Goal: Task Accomplishment & Management: Use online tool/utility

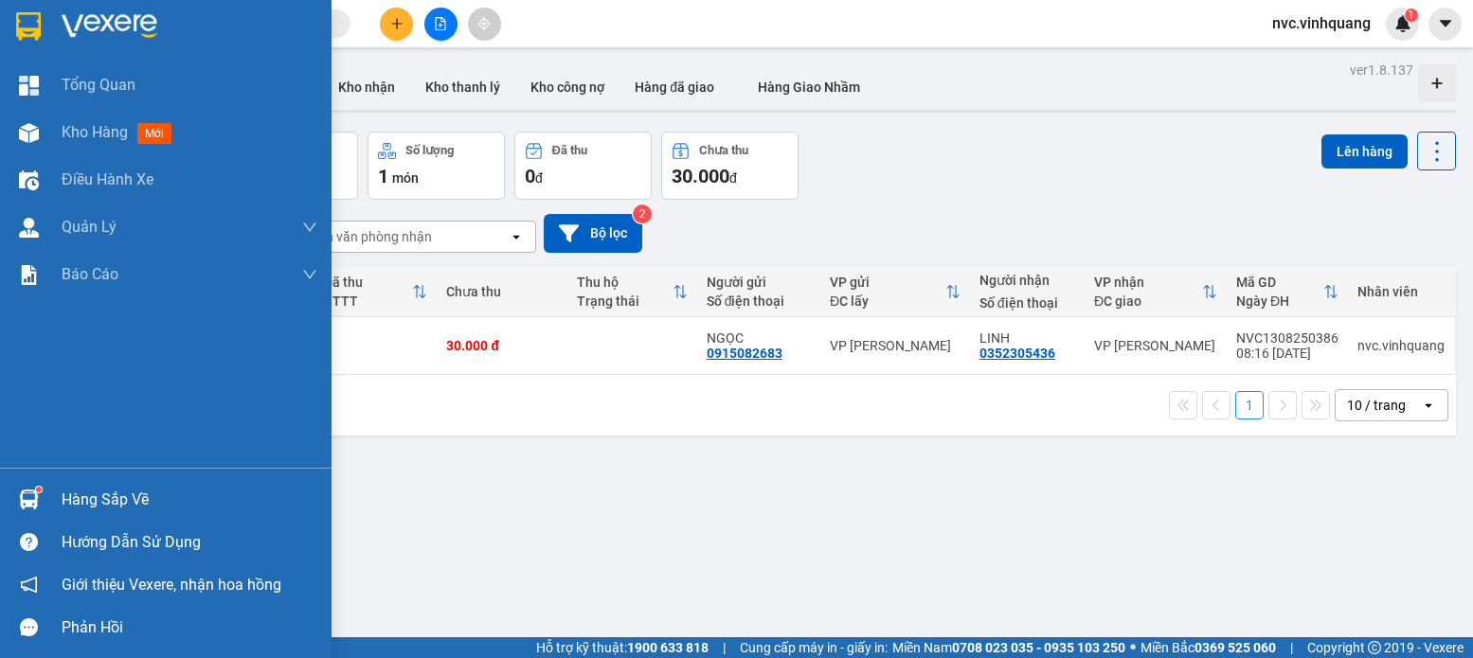
click at [16, 480] on div "Hàng sắp về" at bounding box center [165, 499] width 331 height 43
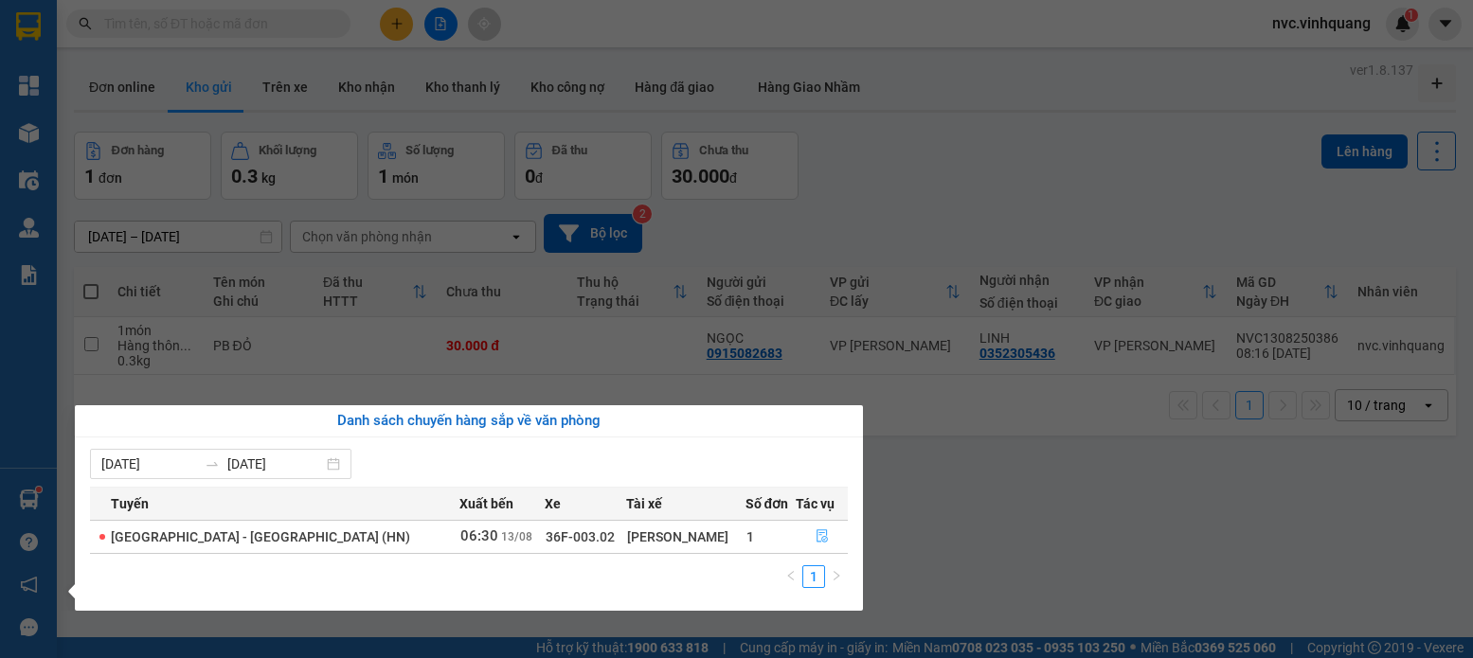
click at [835, 535] on button "button" at bounding box center [821, 537] width 50 height 30
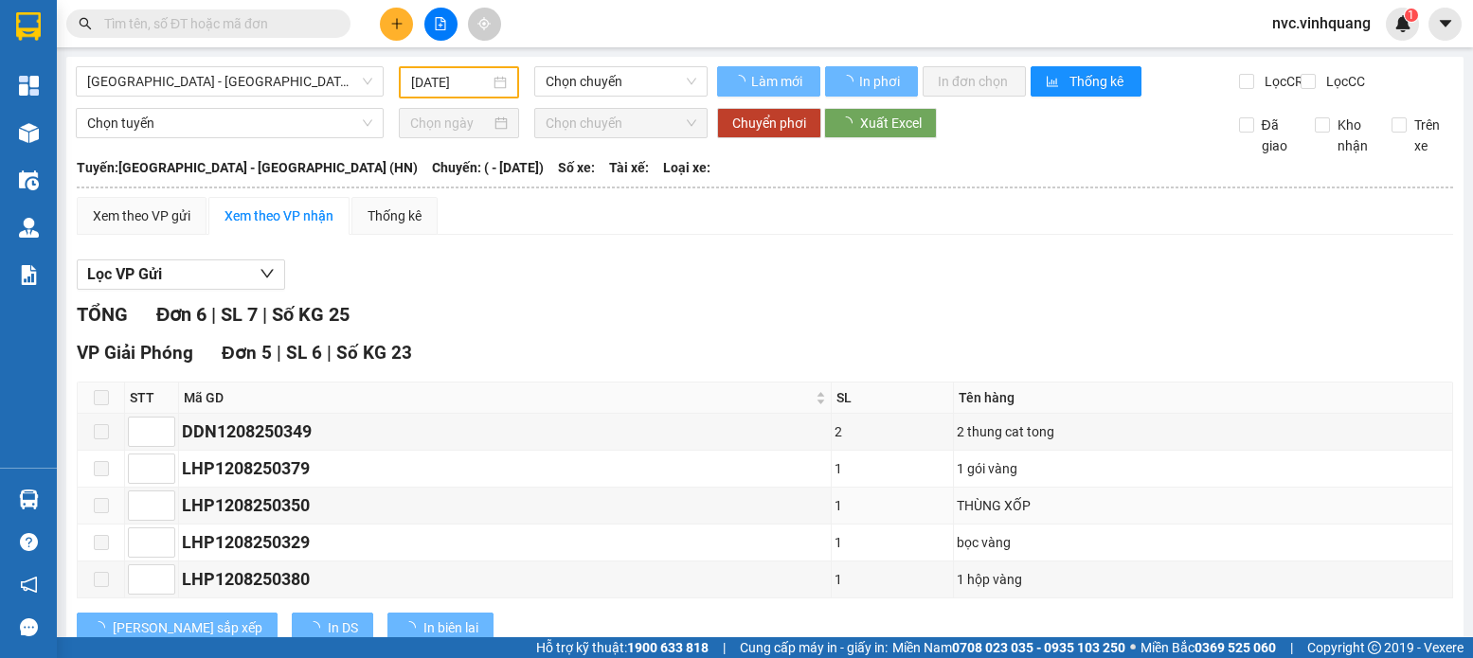
type input "[DATE]"
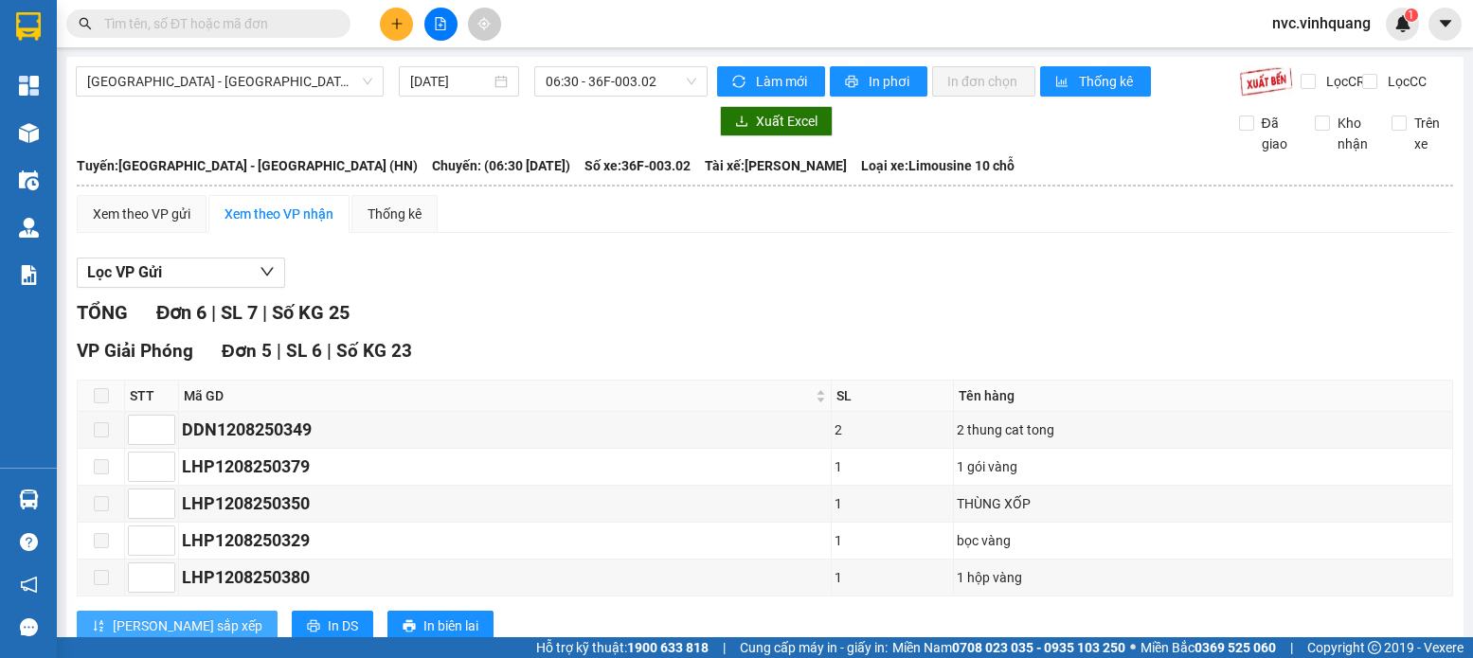
scroll to position [253, 0]
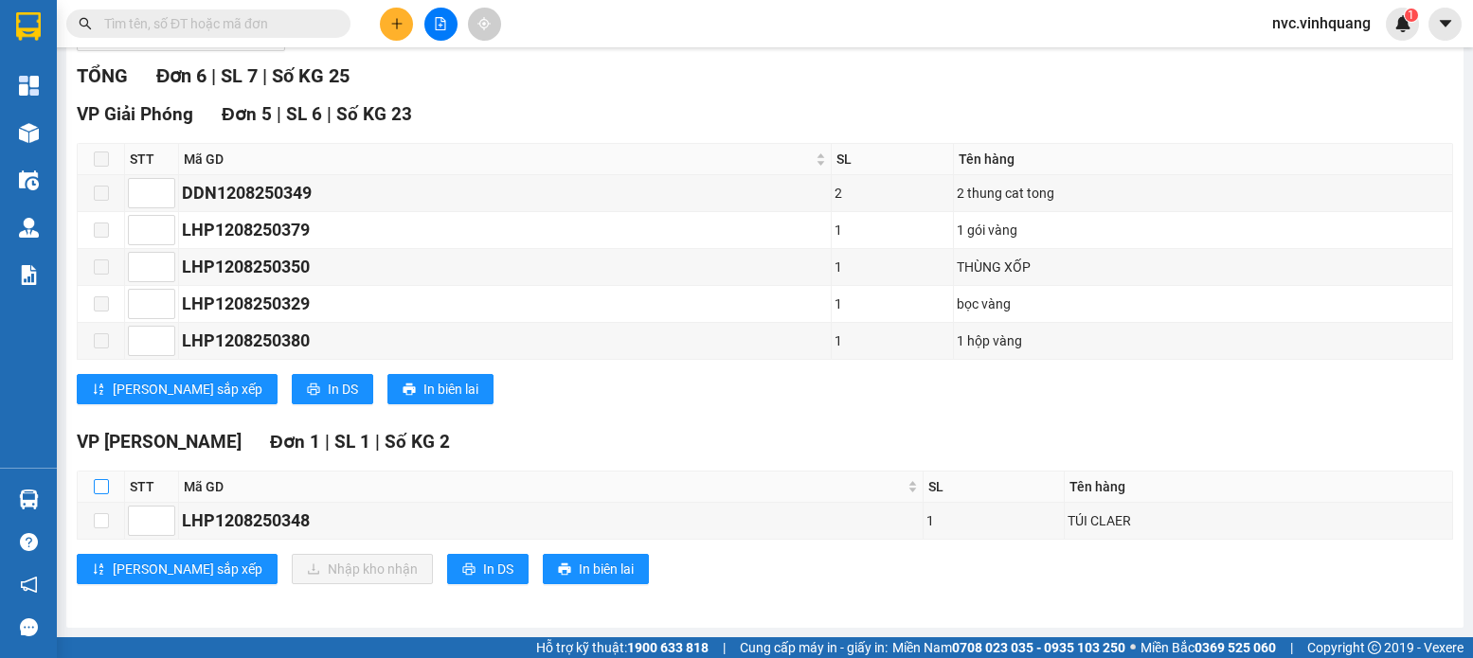
click at [102, 485] on input "checkbox" at bounding box center [101, 486] width 15 height 15
checkbox input "true"
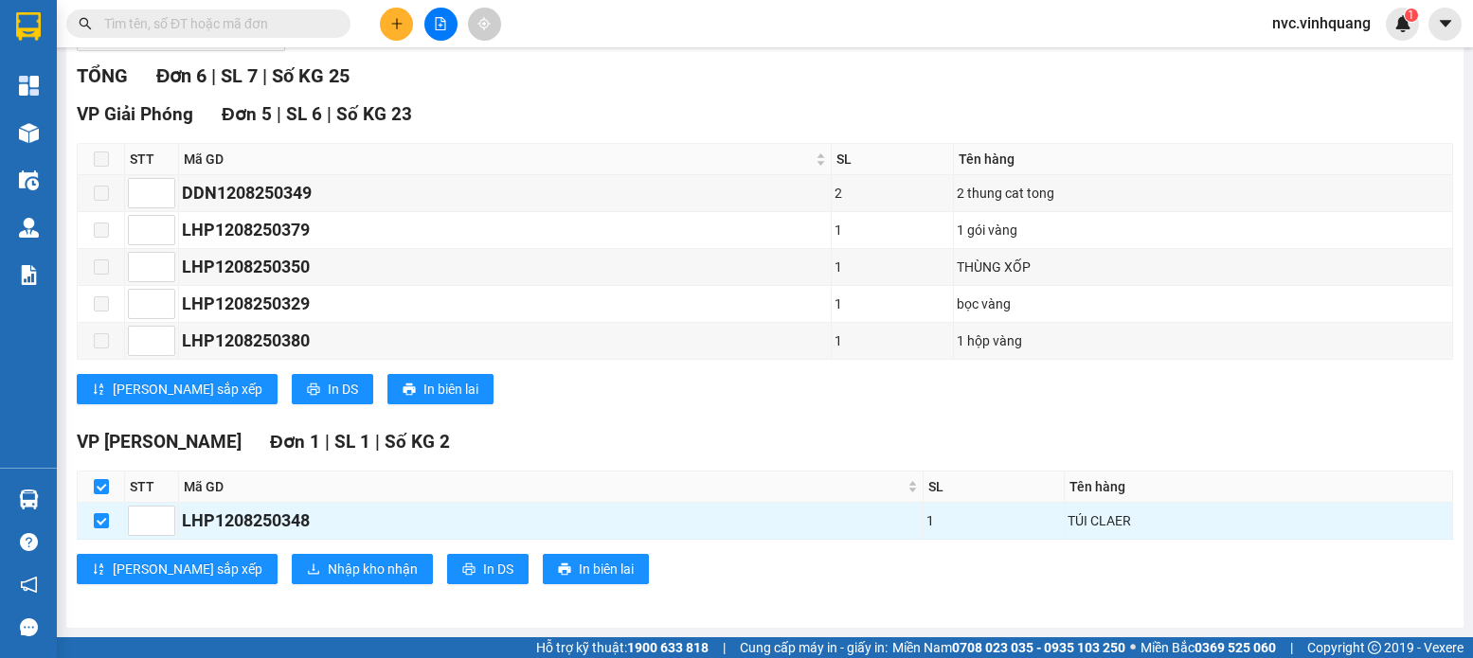
click at [233, 549] on div "VP [PERSON_NAME] Đơn 1 | SL 1 | Số KG 2 STT Mã GD SL Tên hàng Ký nhận LHP120825…" at bounding box center [765, 513] width 1376 height 170
click at [328, 564] on span "Nhập kho nhận" at bounding box center [373, 569] width 90 height 21
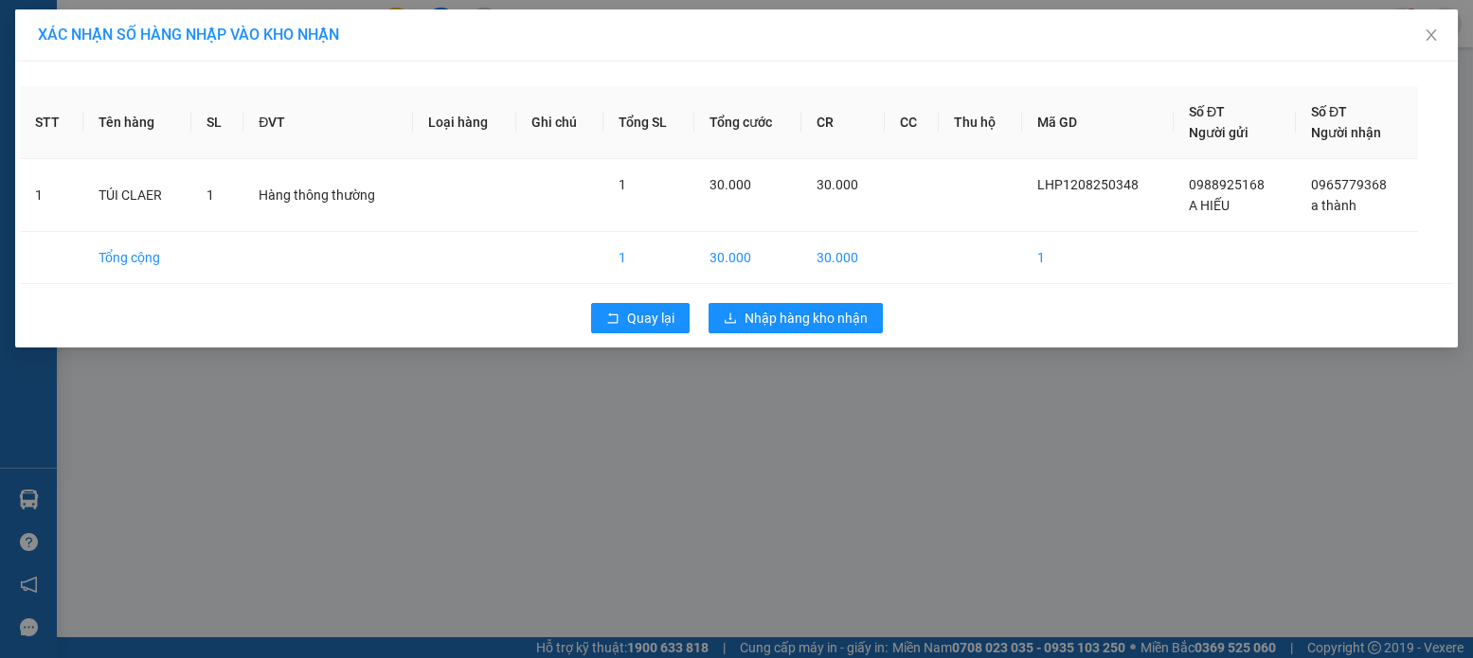
click at [799, 298] on div "Quay lại Nhập hàng kho nhận" at bounding box center [736, 318] width 1433 height 49
click at [787, 330] on button "Nhập hàng kho nhận" at bounding box center [795, 318] width 174 height 30
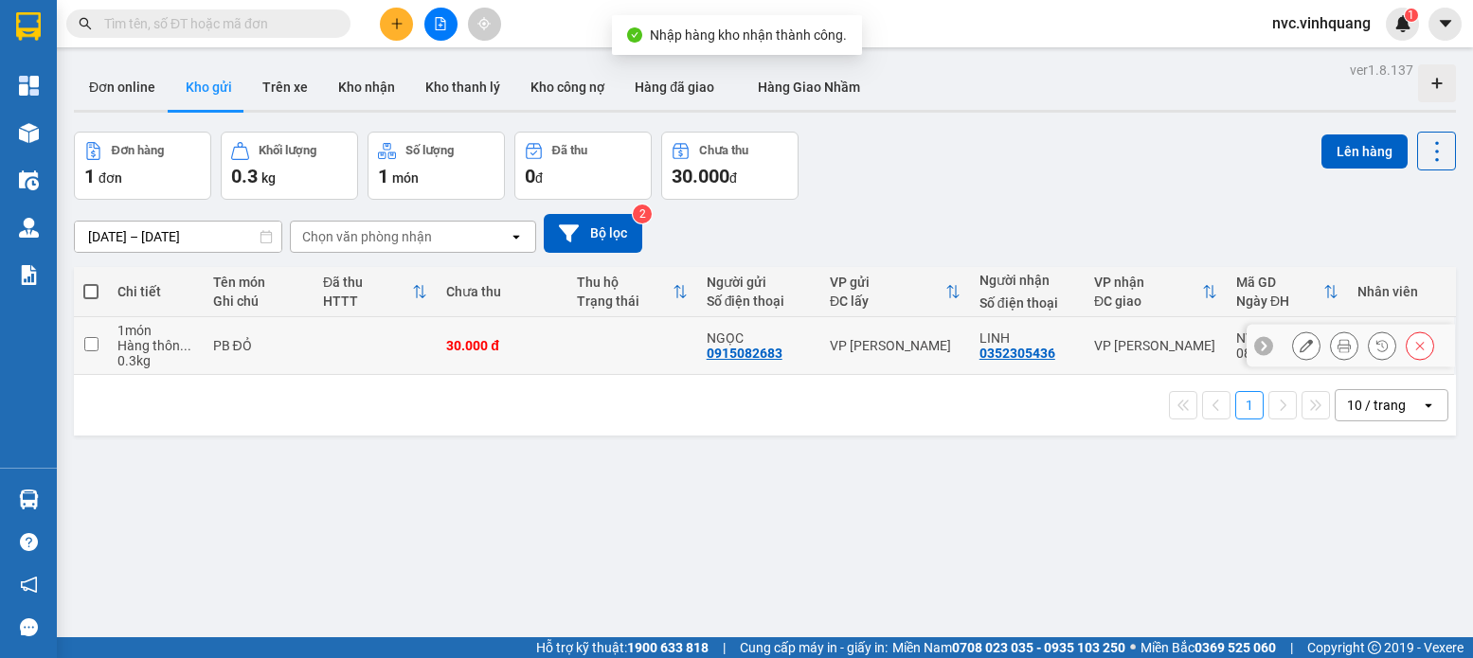
drag, startPoint x: 336, startPoint y: 356, endPoint x: 347, endPoint y: 354, distance: 10.6
click at [337, 356] on td at bounding box center [374, 346] width 123 height 58
checkbox input "true"
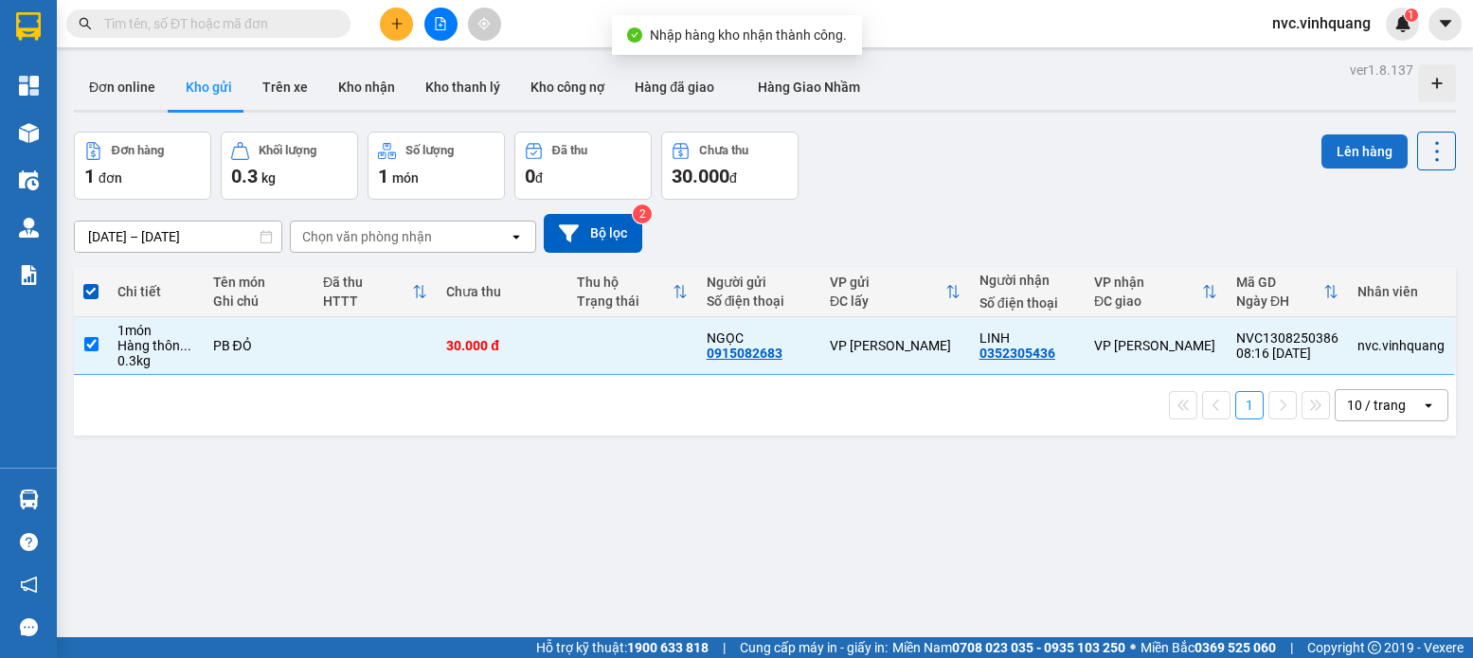
click at [1330, 141] on button "Lên hàng" at bounding box center [1364, 151] width 86 height 34
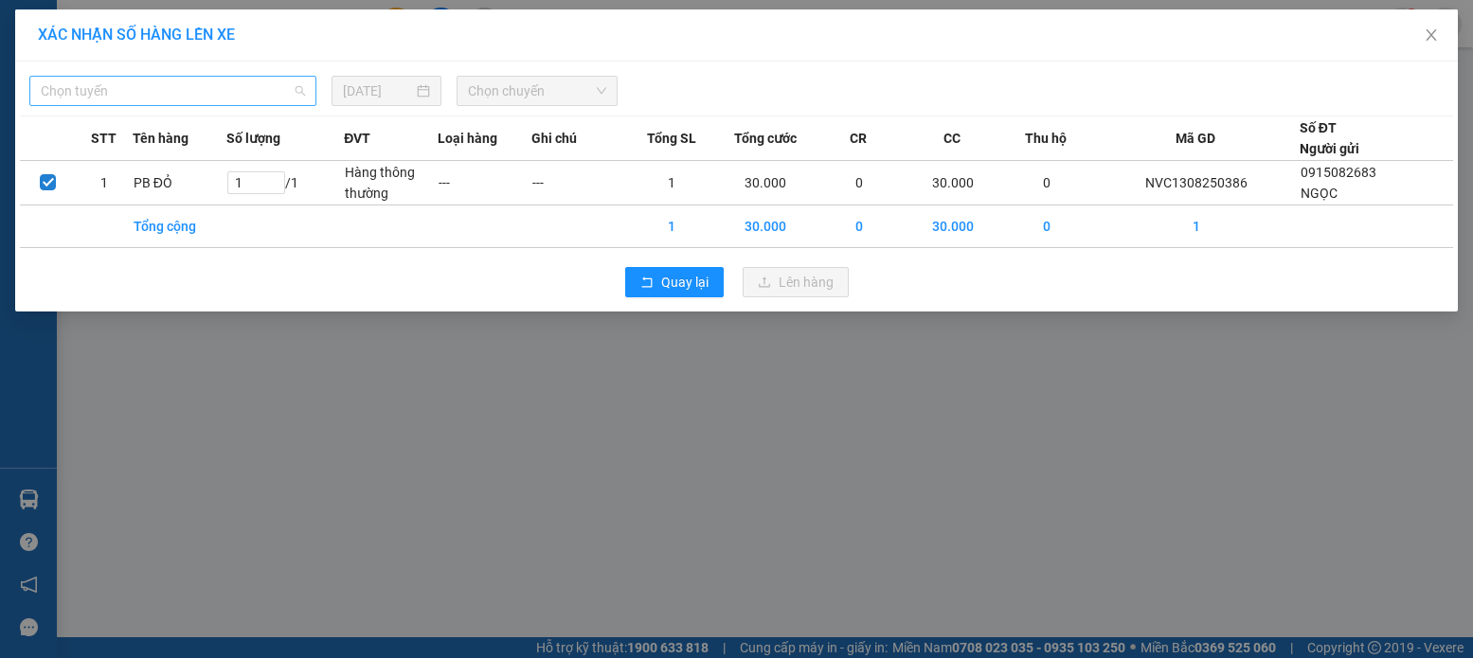
click at [279, 105] on div "Chọn tuyến" at bounding box center [172, 91] width 287 height 30
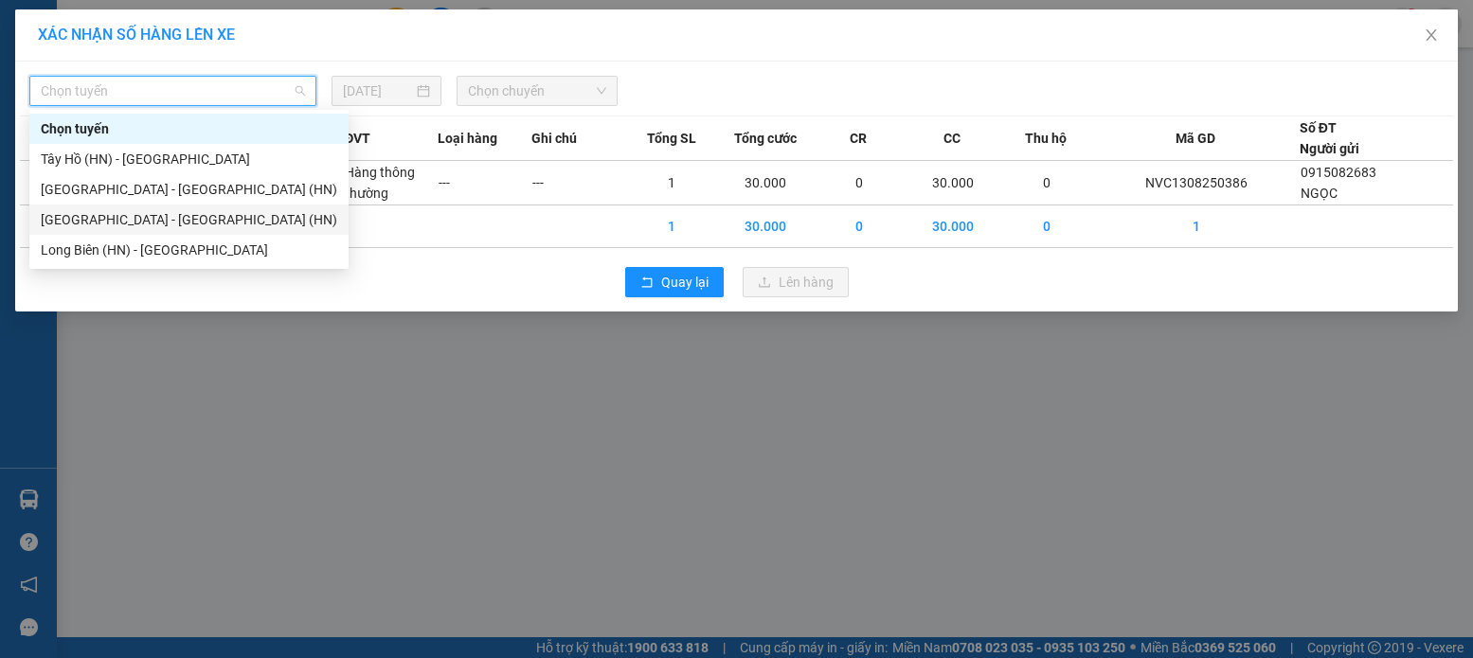
click at [149, 230] on div "[GEOGRAPHIC_DATA] - [GEOGRAPHIC_DATA] (HN)" at bounding box center [188, 220] width 319 height 30
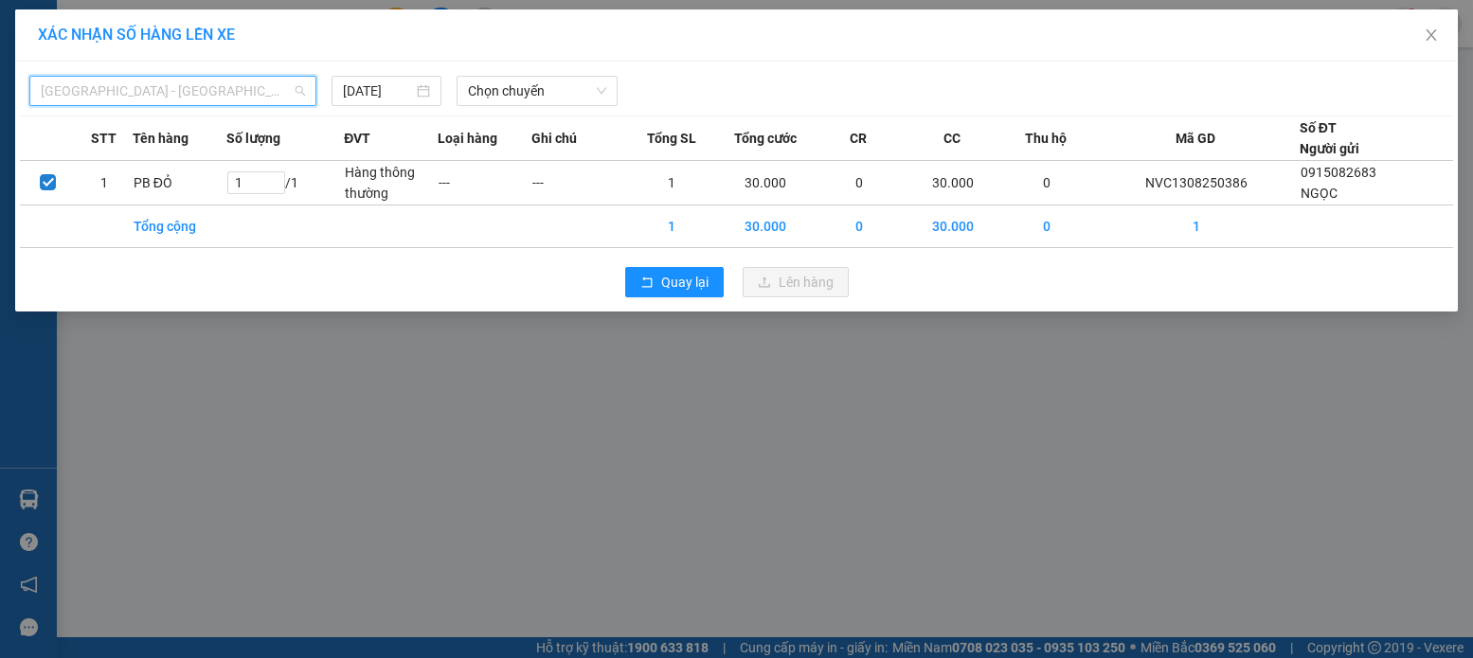
click at [178, 85] on span "[GEOGRAPHIC_DATA] - [GEOGRAPHIC_DATA] (HN)" at bounding box center [173, 91] width 264 height 28
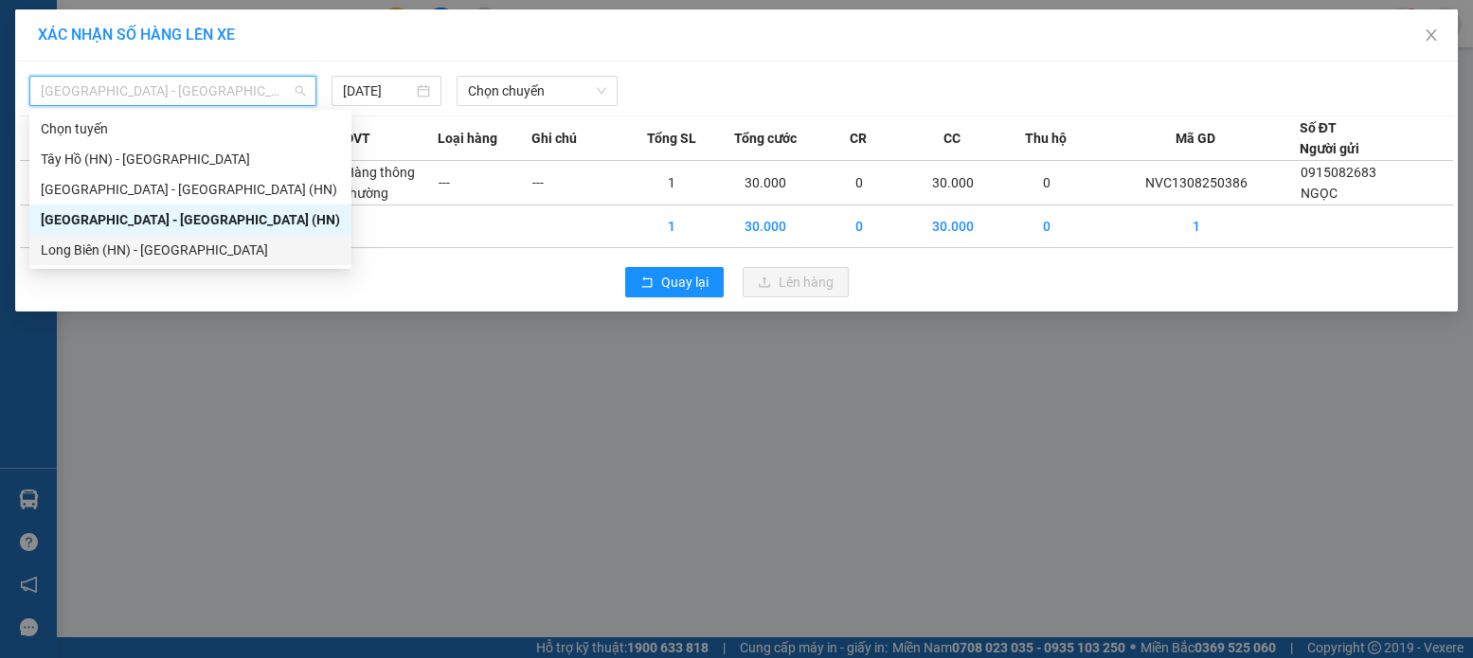
click at [174, 252] on div "Long Biên (HN) - [GEOGRAPHIC_DATA]" at bounding box center [190, 250] width 299 height 21
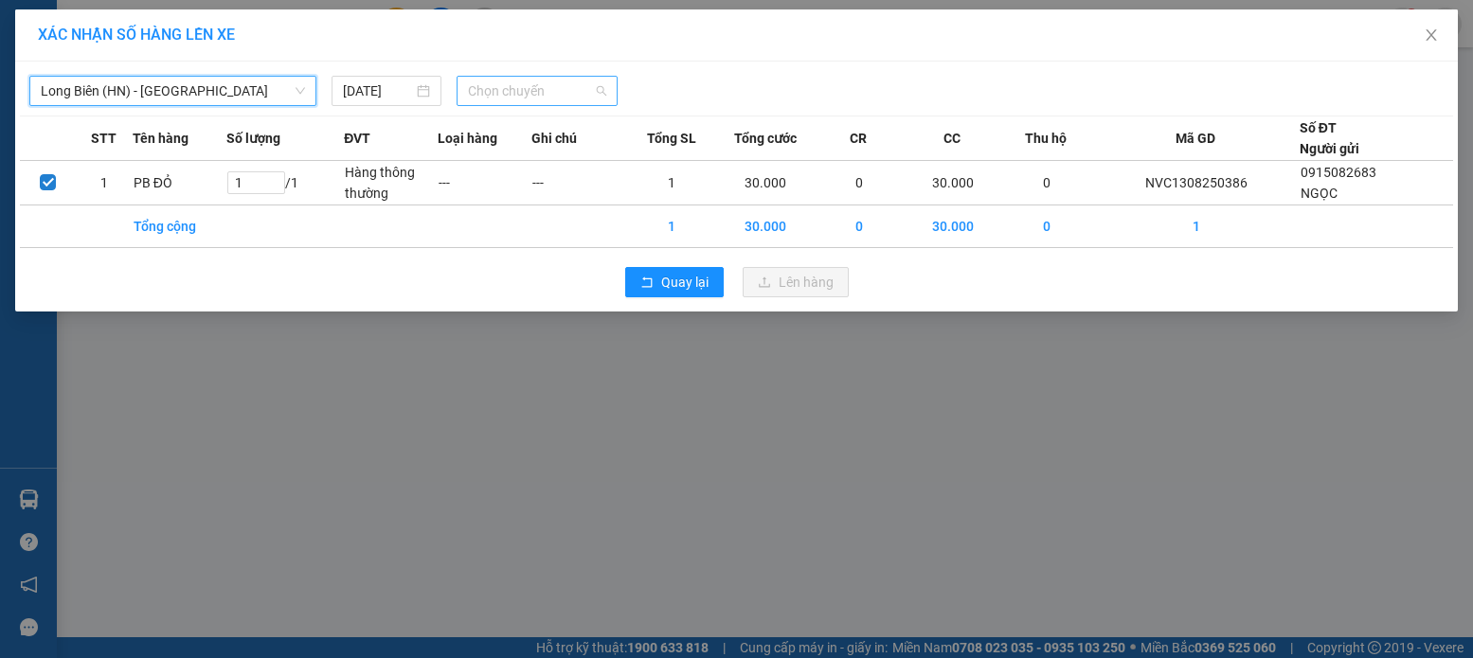
click at [530, 80] on span "Chọn chuyến" at bounding box center [537, 91] width 138 height 28
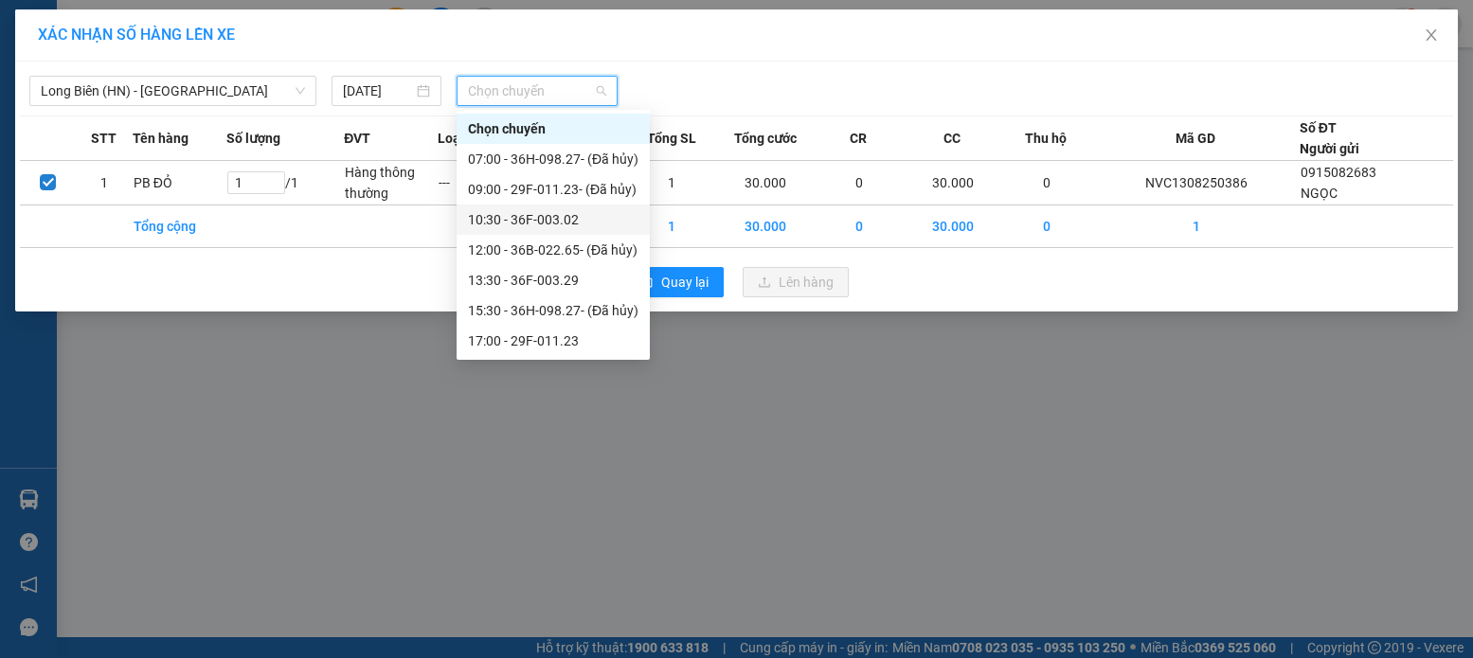
click at [590, 222] on div "10:30 - 36F-003.02" at bounding box center [553, 219] width 170 height 21
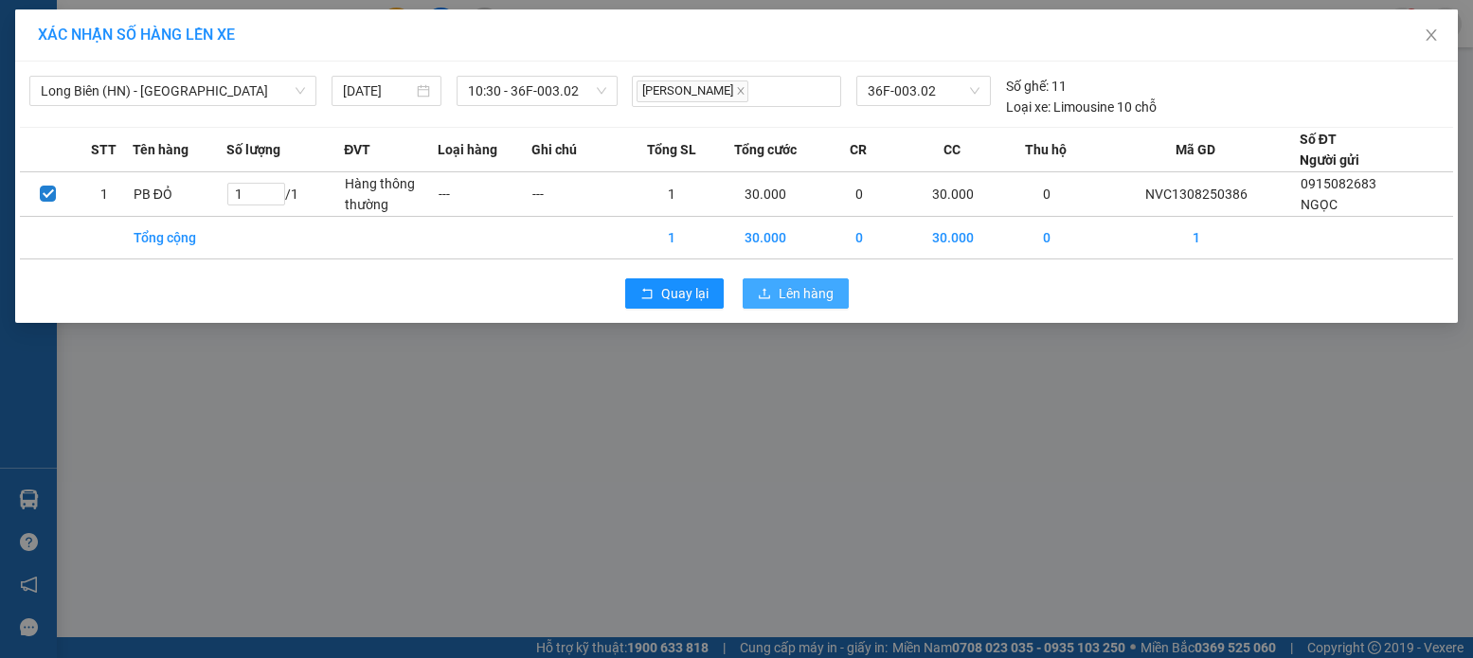
click at [810, 289] on span "Lên hàng" at bounding box center [805, 293] width 55 height 21
